Goal: Information Seeking & Learning: Find specific fact

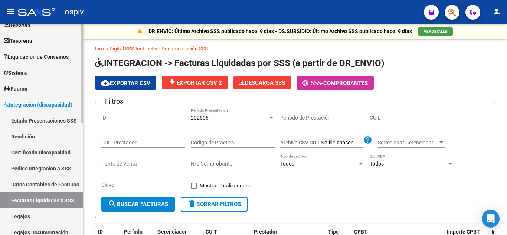
scroll to position [37, 0]
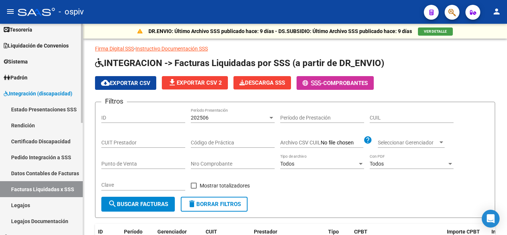
click at [51, 125] on link "Rendición" at bounding box center [41, 125] width 83 height 16
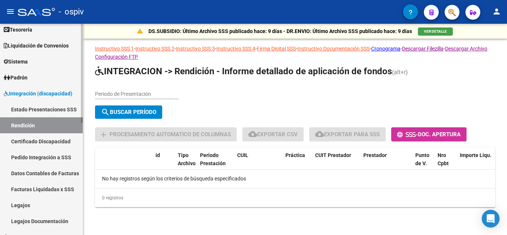
scroll to position [74, 0]
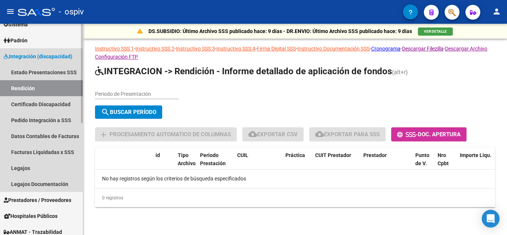
click at [38, 55] on span "Integración (discapacidad)" at bounding box center [38, 56] width 69 height 8
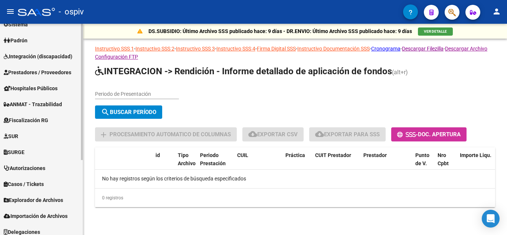
scroll to position [0, 0]
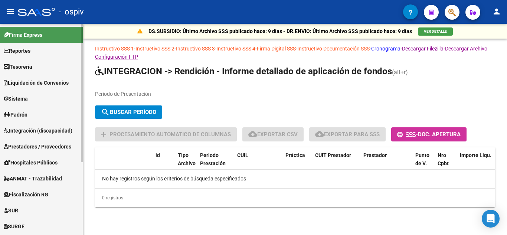
click at [38, 94] on link "Sistema" at bounding box center [41, 99] width 83 height 16
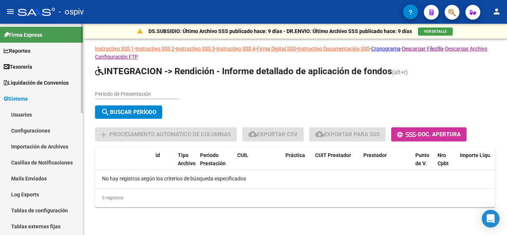
click at [32, 113] on link "Usuarios" at bounding box center [41, 114] width 83 height 16
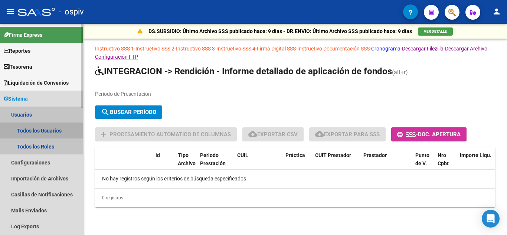
click at [40, 130] on link "Todos los Usuarios" at bounding box center [41, 130] width 83 height 16
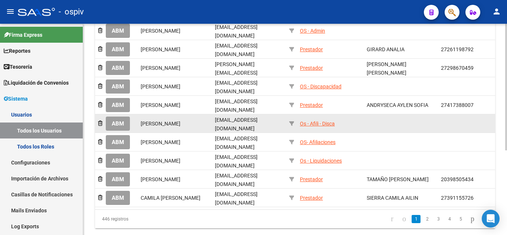
scroll to position [141, 0]
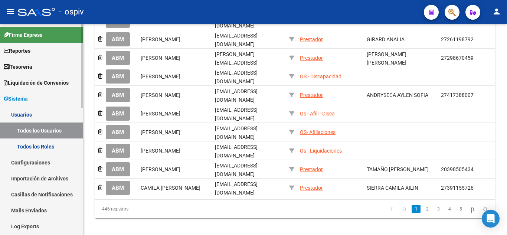
click at [41, 148] on link "Todos los Roles" at bounding box center [41, 146] width 83 height 16
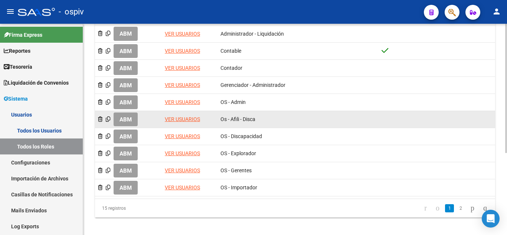
scroll to position [134, 0]
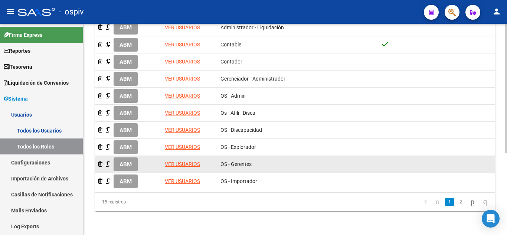
click at [183, 164] on link "VER USUARIOS" at bounding box center [182, 164] width 35 height 6
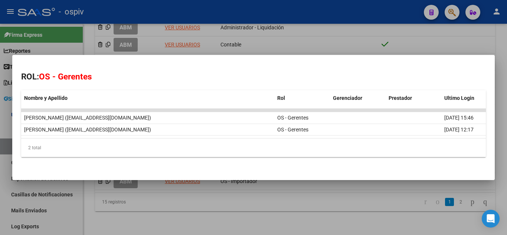
click at [282, 47] on div at bounding box center [253, 117] width 507 height 235
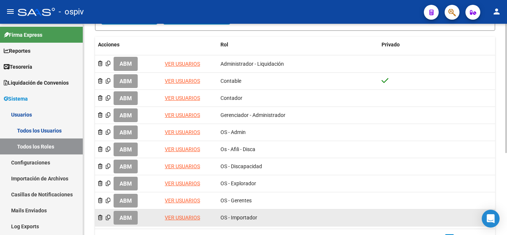
scroll to position [97, 0]
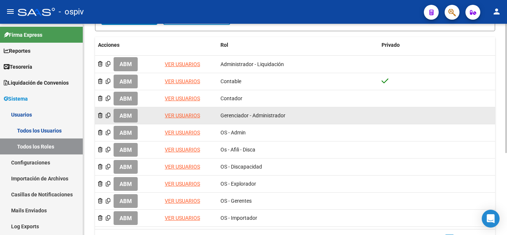
click at [191, 118] on link "VER USUARIOS" at bounding box center [182, 115] width 35 height 6
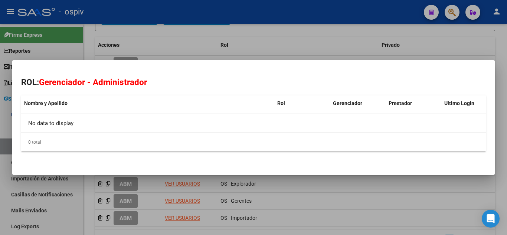
click at [190, 47] on div at bounding box center [253, 117] width 507 height 235
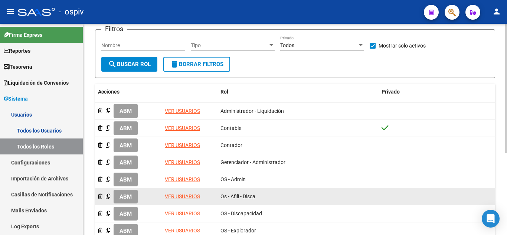
scroll to position [23, 0]
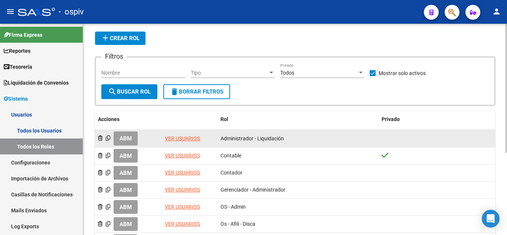
click at [191, 137] on link "VER USUARIOS" at bounding box center [182, 138] width 35 height 6
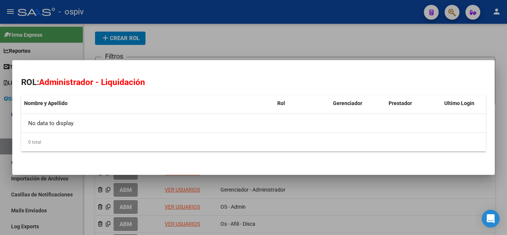
click at [240, 28] on div at bounding box center [253, 117] width 507 height 235
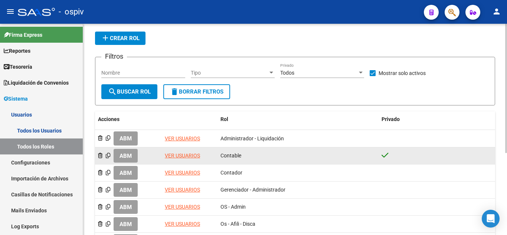
click at [172, 156] on link "VER USUARIOS" at bounding box center [182, 155] width 35 height 6
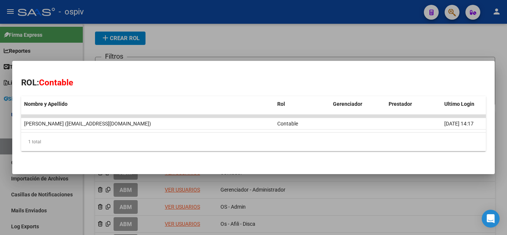
click at [218, 44] on div at bounding box center [253, 117] width 507 height 235
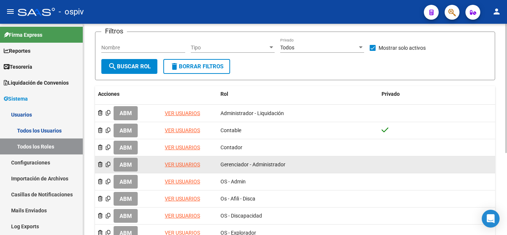
scroll to position [0, 0]
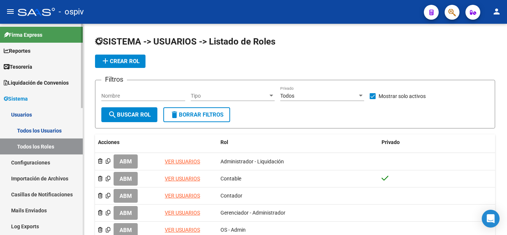
click at [47, 82] on span "Liquidación de Convenios" at bounding box center [36, 83] width 65 height 8
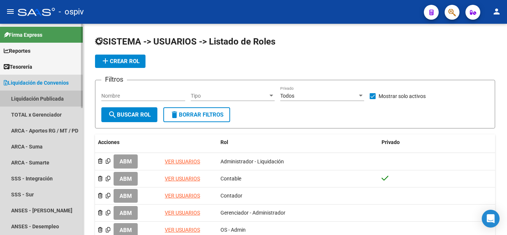
click at [56, 99] on link "Liquidación Publicada" at bounding box center [41, 99] width 83 height 16
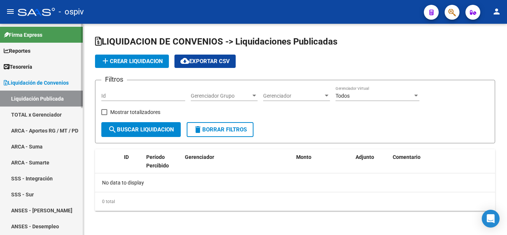
checkbox input "true"
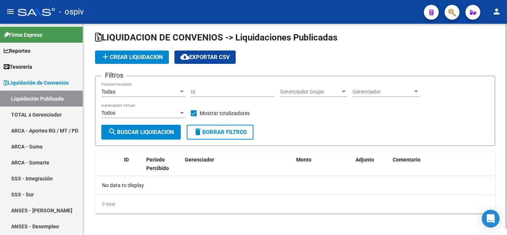
scroll to position [6, 0]
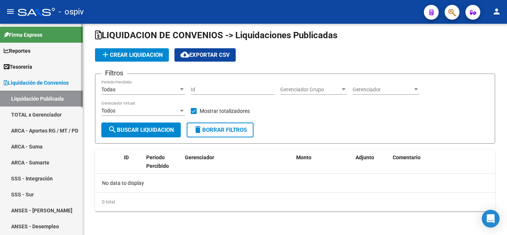
click at [54, 112] on link "TOTAL x Gerenciador" at bounding box center [41, 114] width 83 height 16
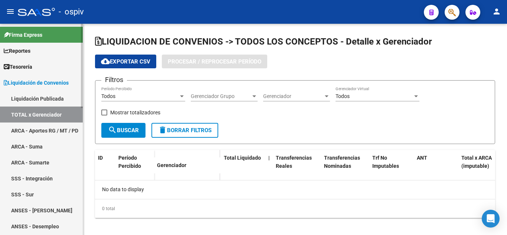
checkbox input "true"
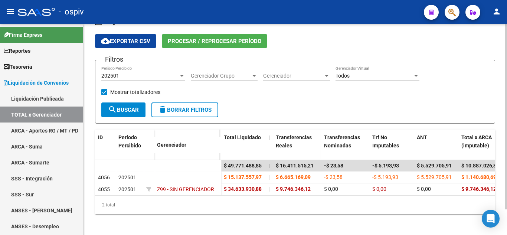
scroll to position [29, 0]
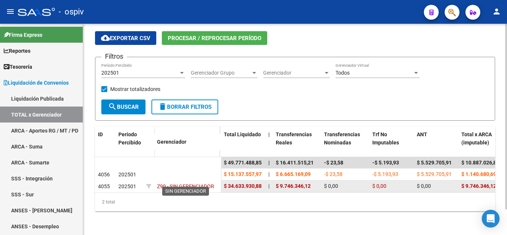
click at [184, 183] on span "Z99 - SIN GERENCIADOR" at bounding box center [185, 186] width 57 height 6
click at [126, 183] on span "202501" at bounding box center [127, 186] width 18 height 6
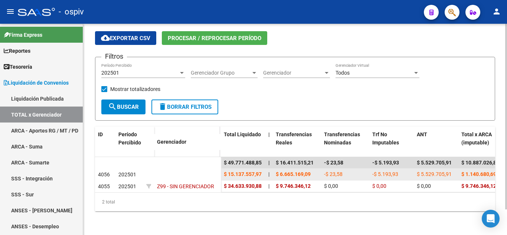
click at [128, 161] on datatable-body-cell at bounding box center [129, 163] width 28 height 12
click at [125, 171] on span "202501" at bounding box center [127, 174] width 18 height 6
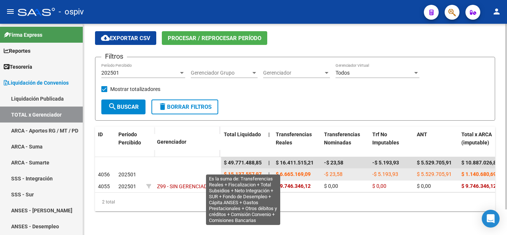
click at [245, 171] on span "$ 15.137.557,97" at bounding box center [243, 174] width 38 height 6
